Goal: Find specific page/section: Find specific page/section

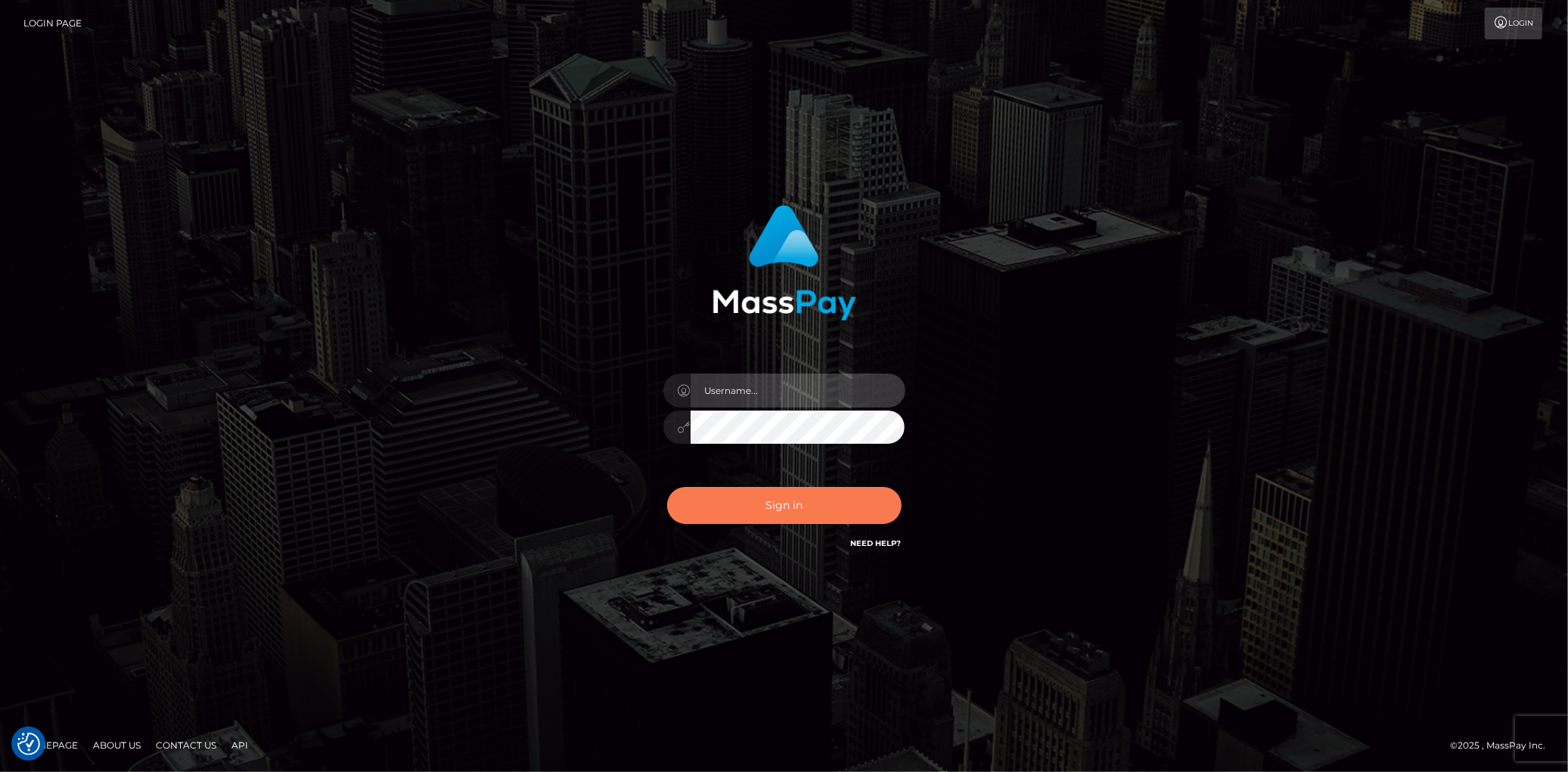
type input "[PERSON_NAME]"
click at [753, 502] on button "Sign in" at bounding box center [784, 505] width 234 height 37
type input "[PERSON_NAME]"
click at [759, 496] on button "Sign in" at bounding box center [784, 505] width 234 height 37
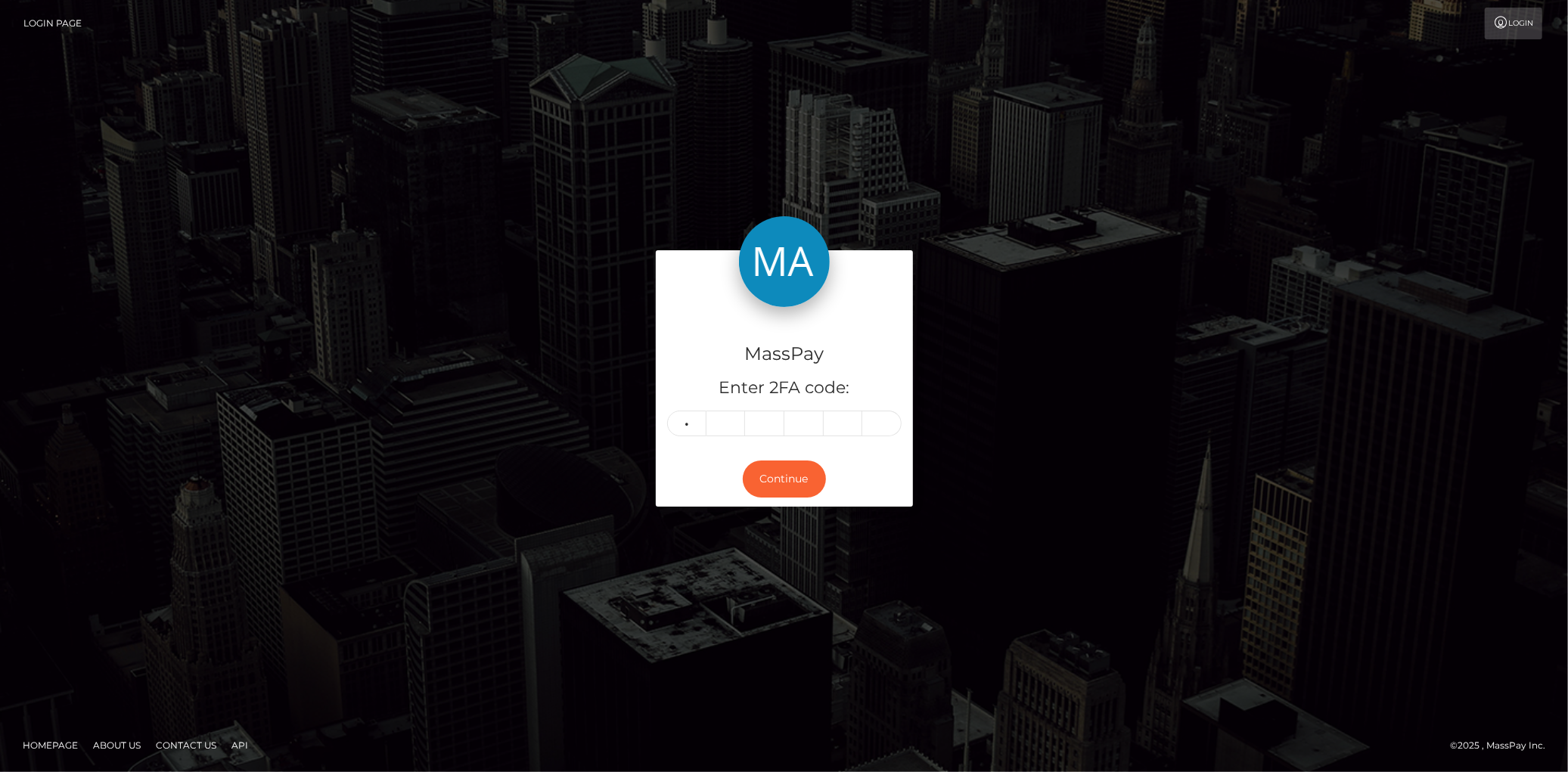
type input "7"
type input "2"
type input "9"
type input "1"
type input "7"
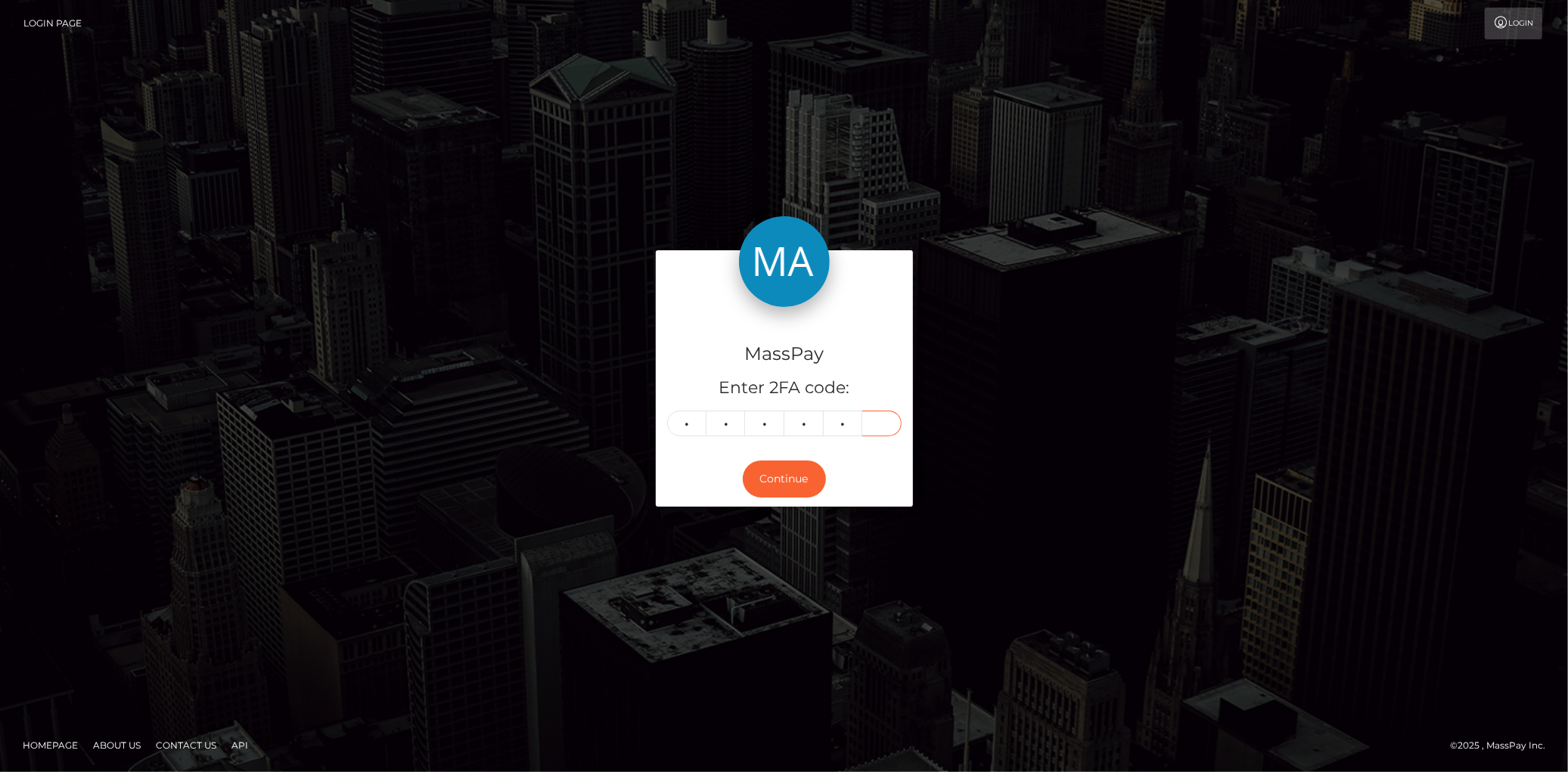
type input "5"
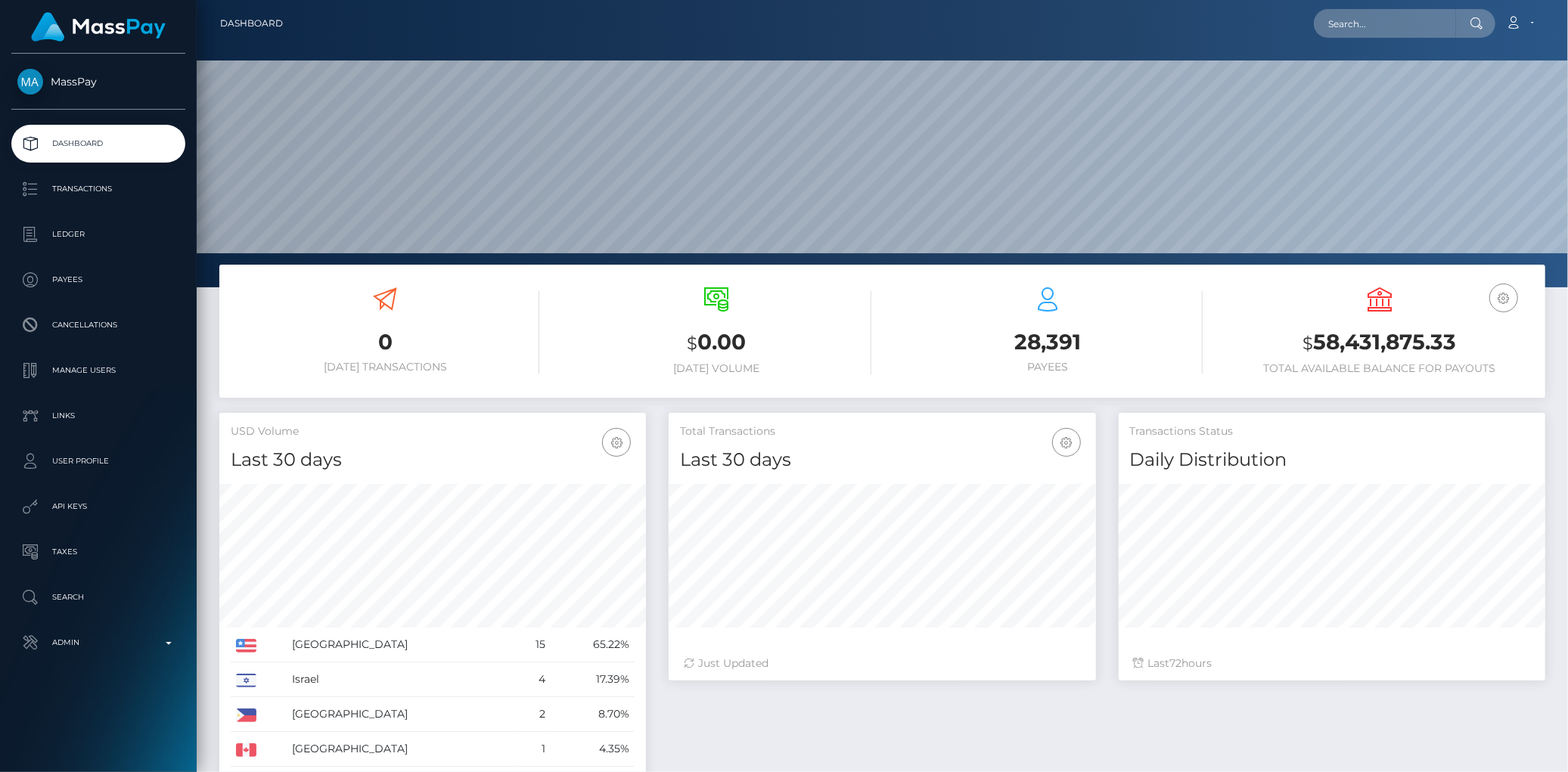
type input "124279"
paste input "[EMAIL_ADDRESS][DOMAIN_NAME]"
type input "[EMAIL_ADDRESS][DOMAIN_NAME]"
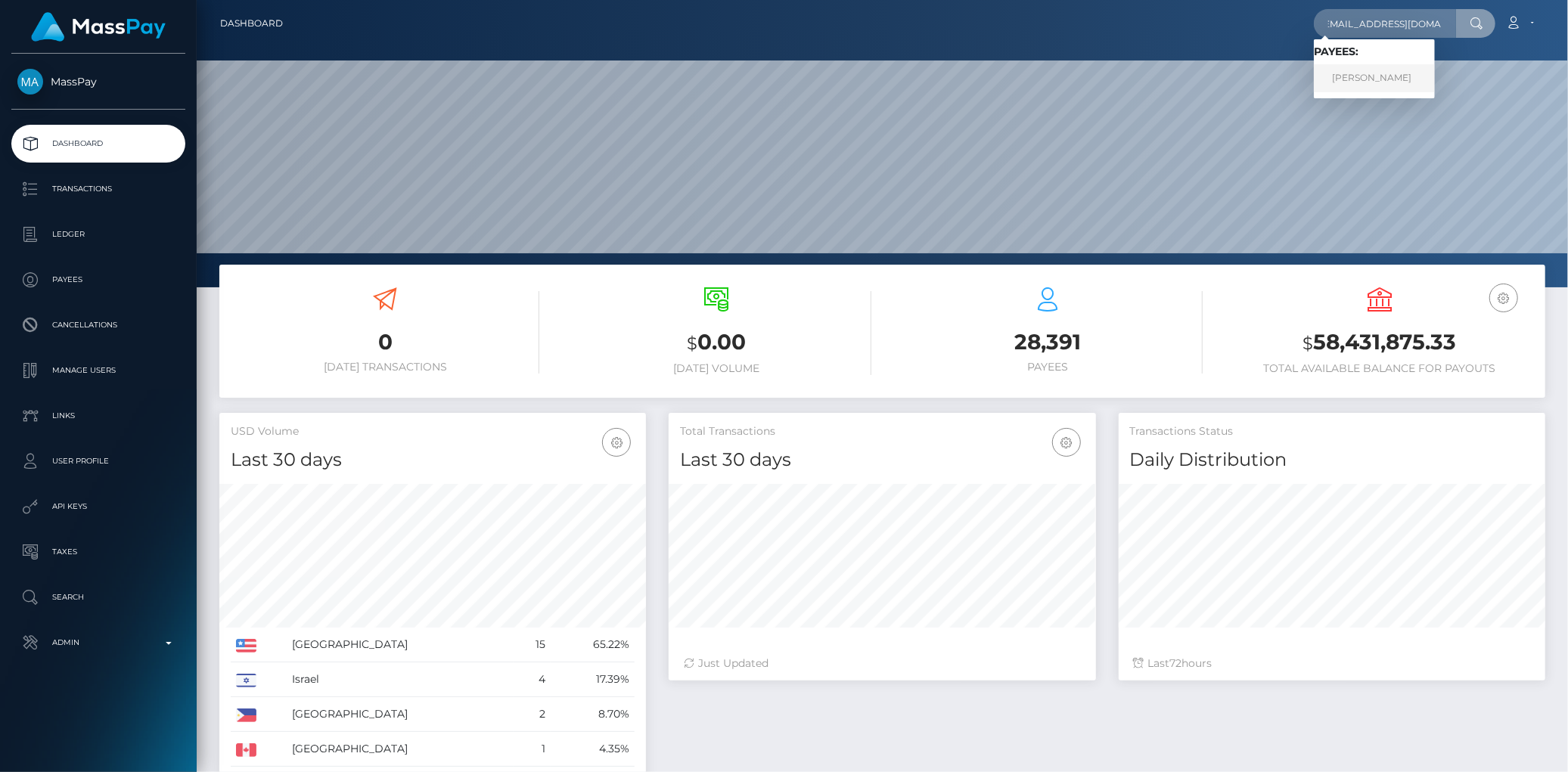
click at [1366, 81] on link "Christopher Pineau" at bounding box center [1374, 78] width 121 height 28
